Goal: Use online tool/utility: Use online tool/utility

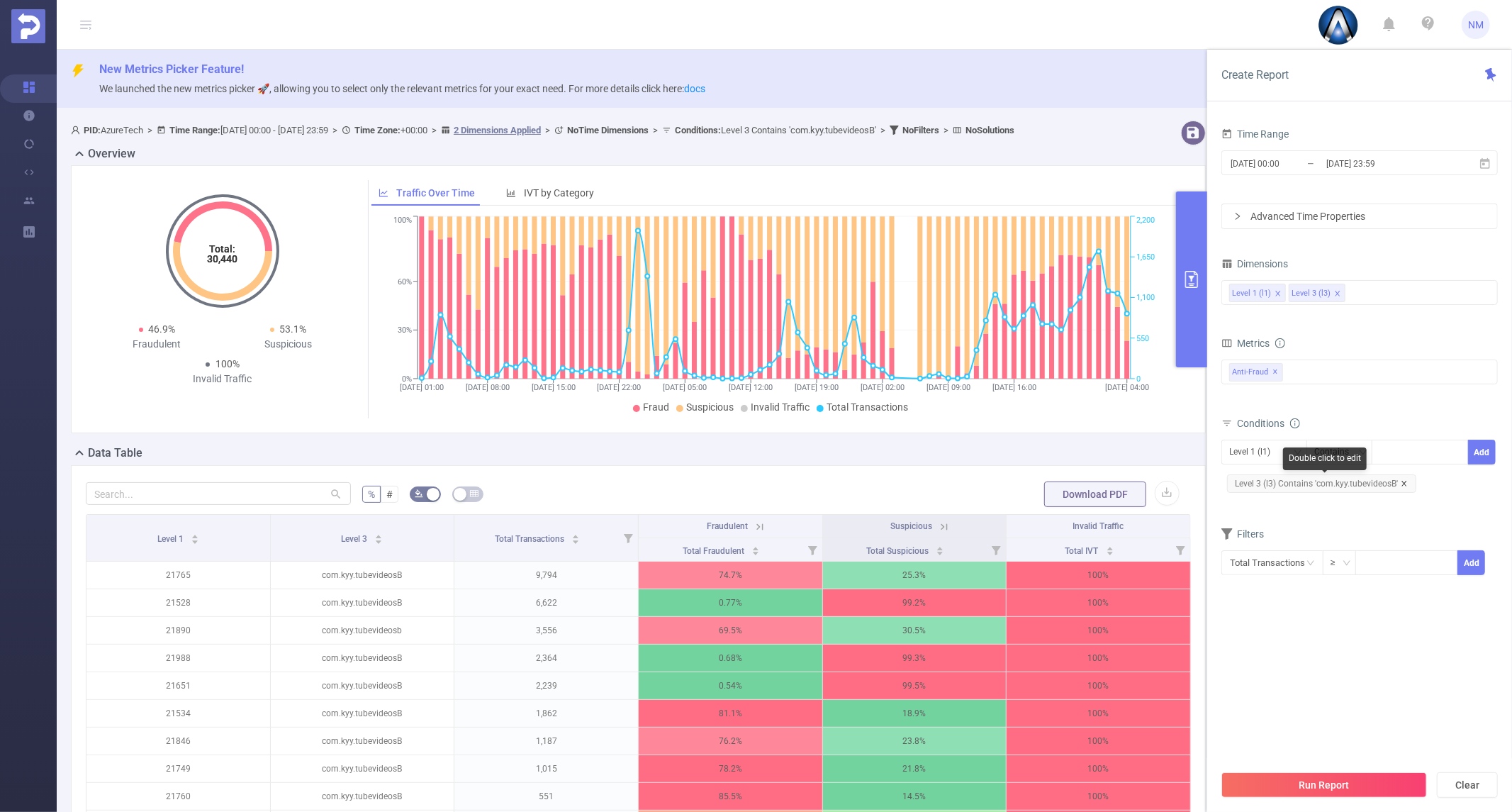
click at [1401, 484] on icon "icon: close" at bounding box center [1405, 484] width 7 height 7
click at [1402, 451] on div at bounding box center [1420, 451] width 81 height 23
type input "21930"
click at [1413, 477] on li "21930" at bounding box center [1420, 481] width 96 height 23
click at [1475, 458] on button "Add" at bounding box center [1482, 451] width 28 height 25
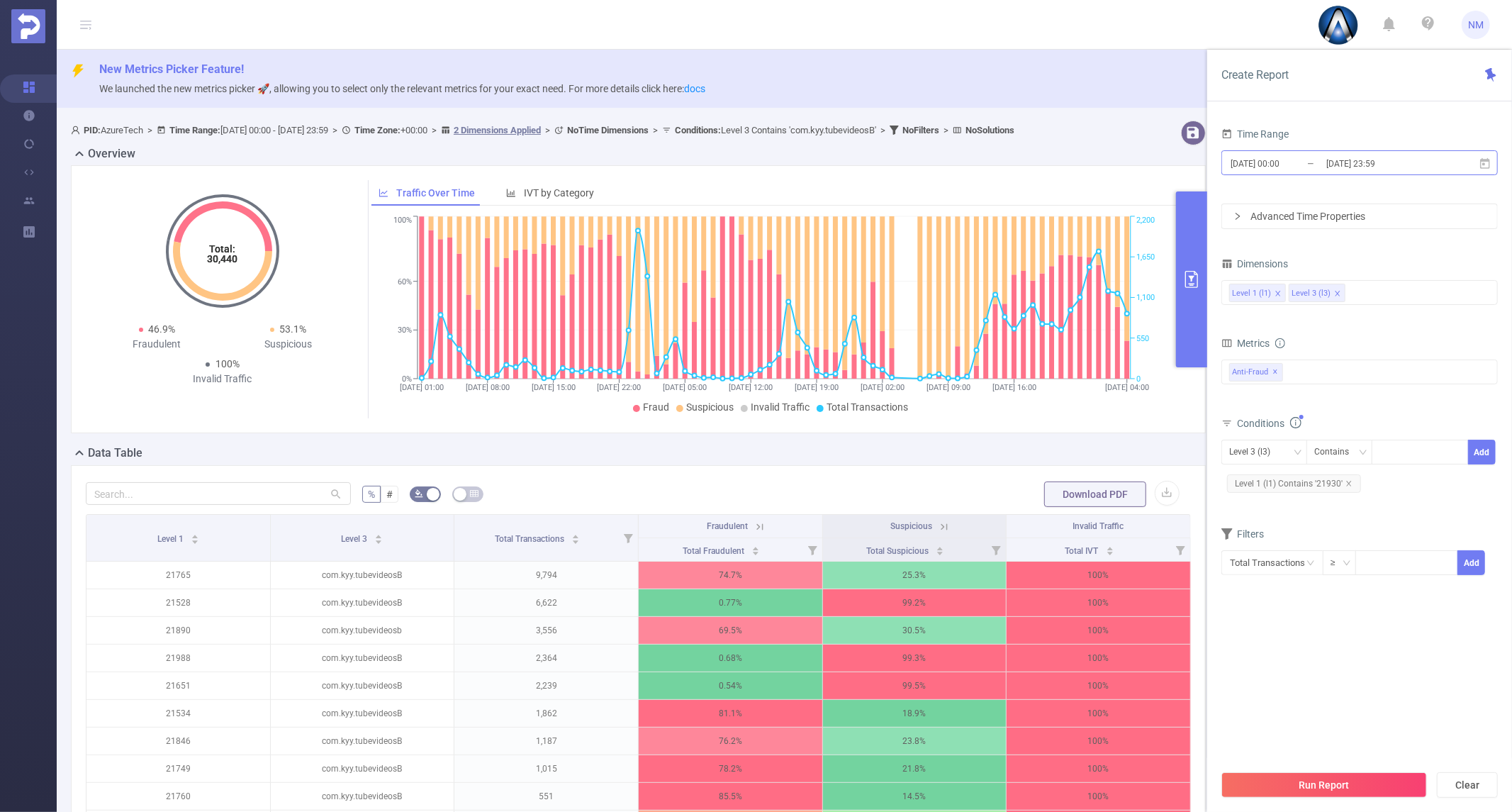
click at [1320, 167] on input "[DATE] 00:00" at bounding box center [1286, 163] width 115 height 19
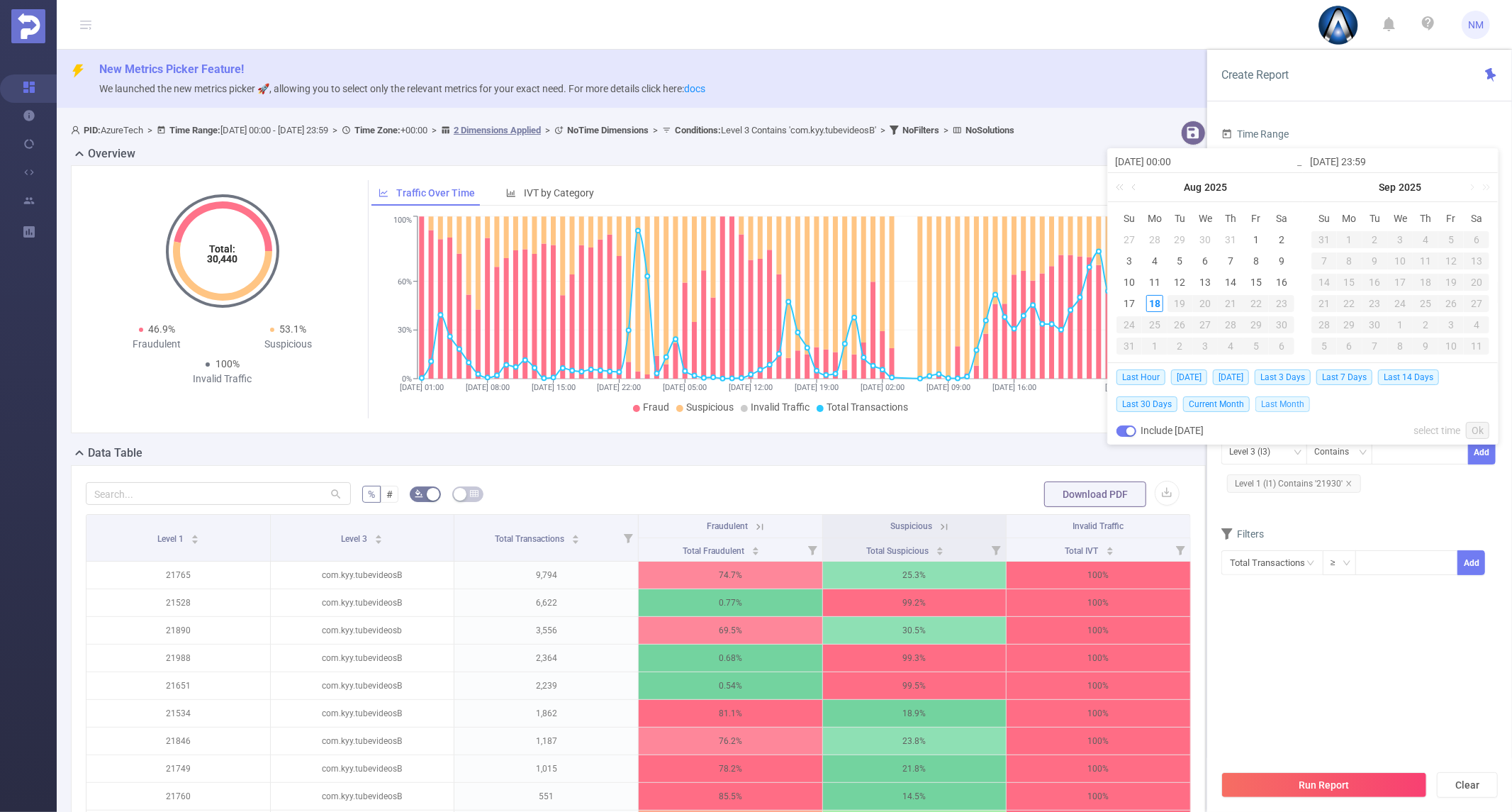
click at [1296, 400] on span "Last Month" at bounding box center [1283, 404] width 55 height 16
type input "[DATE] 00:00"
type input "[DATE] 23:59"
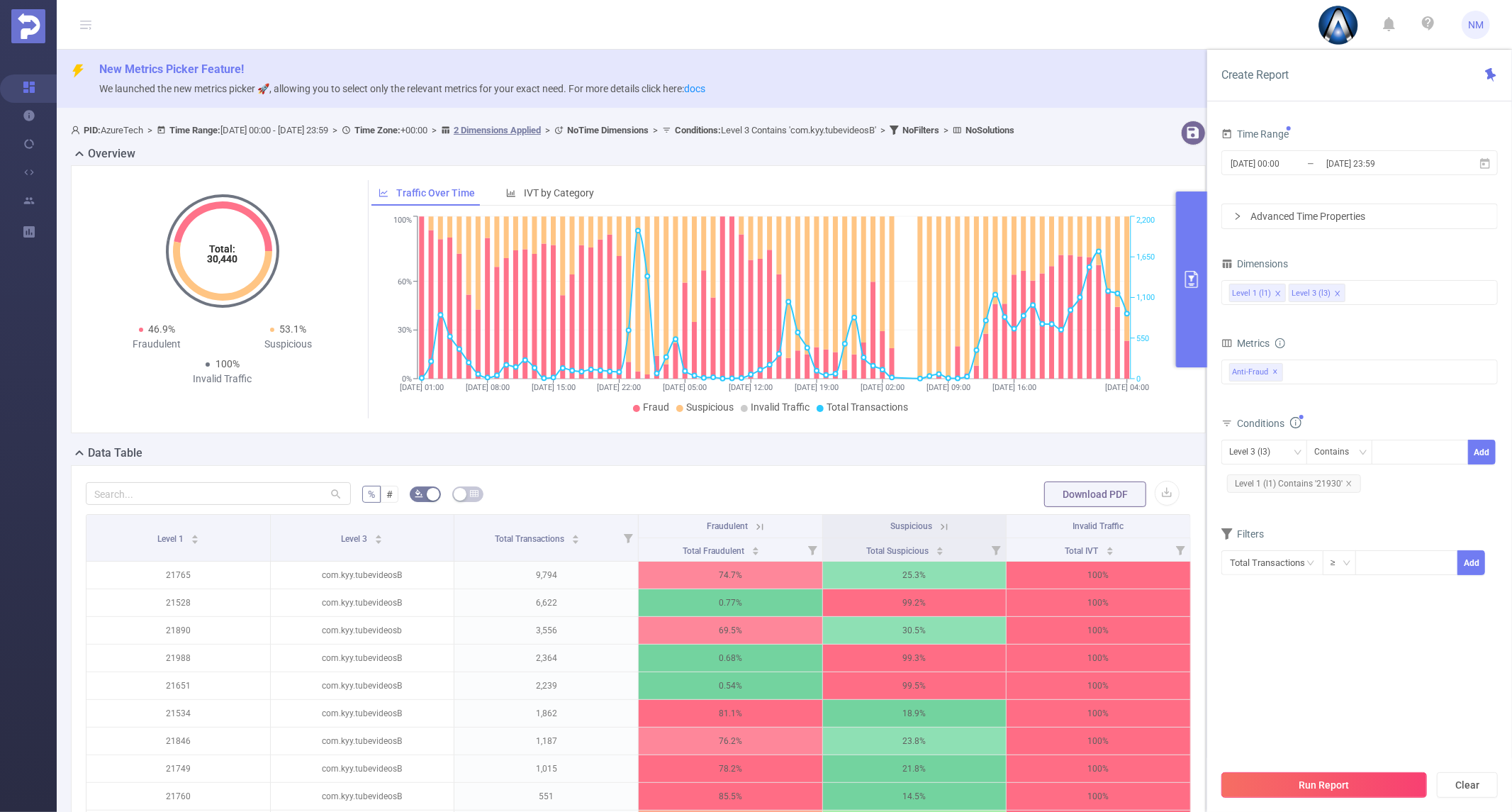
click at [1301, 784] on button "Run Report" at bounding box center [1324, 785] width 205 height 26
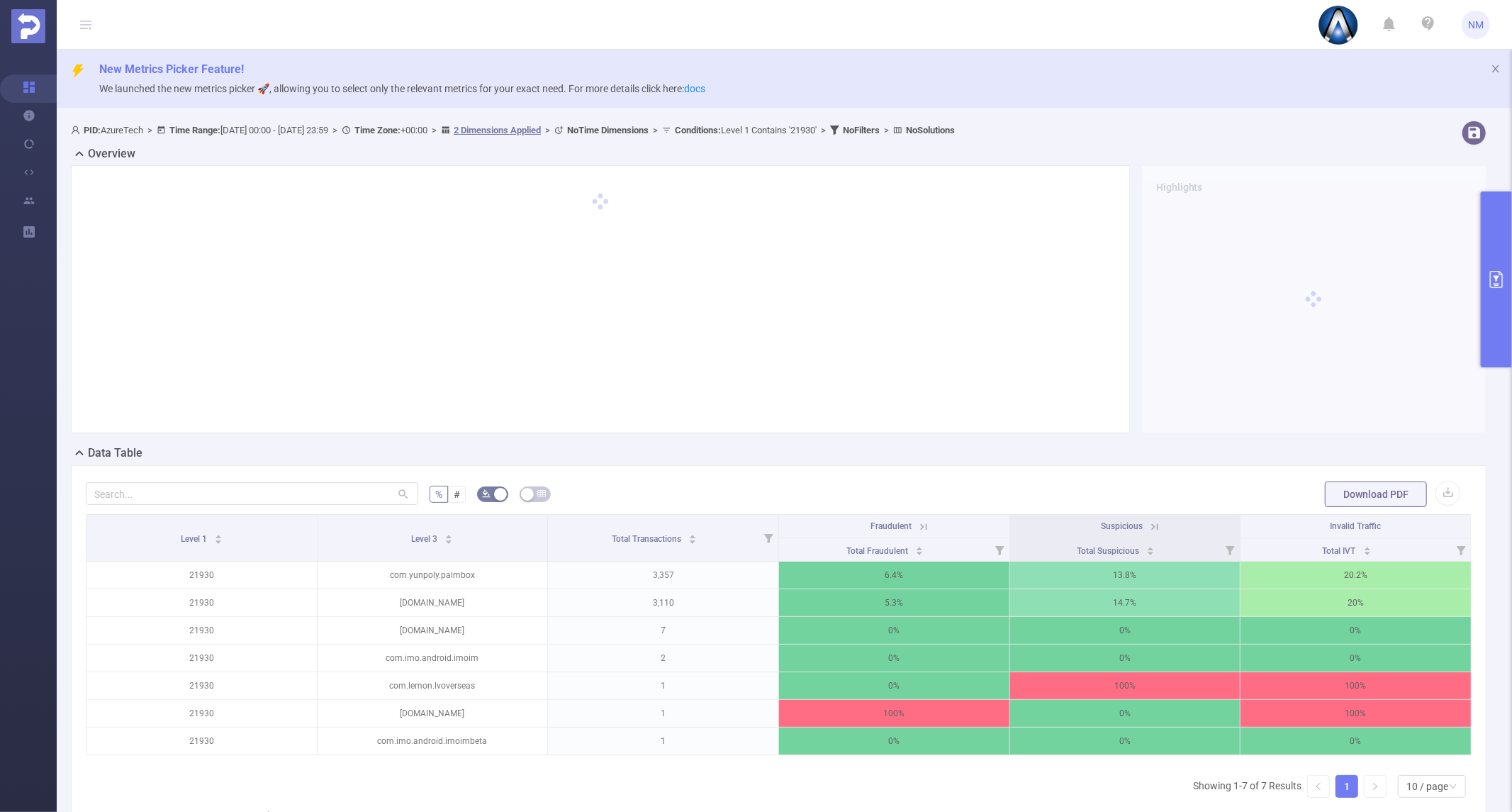
click at [1297, 364] on div at bounding box center [1313, 300] width 345 height 268
